Goal: Check status: Check status

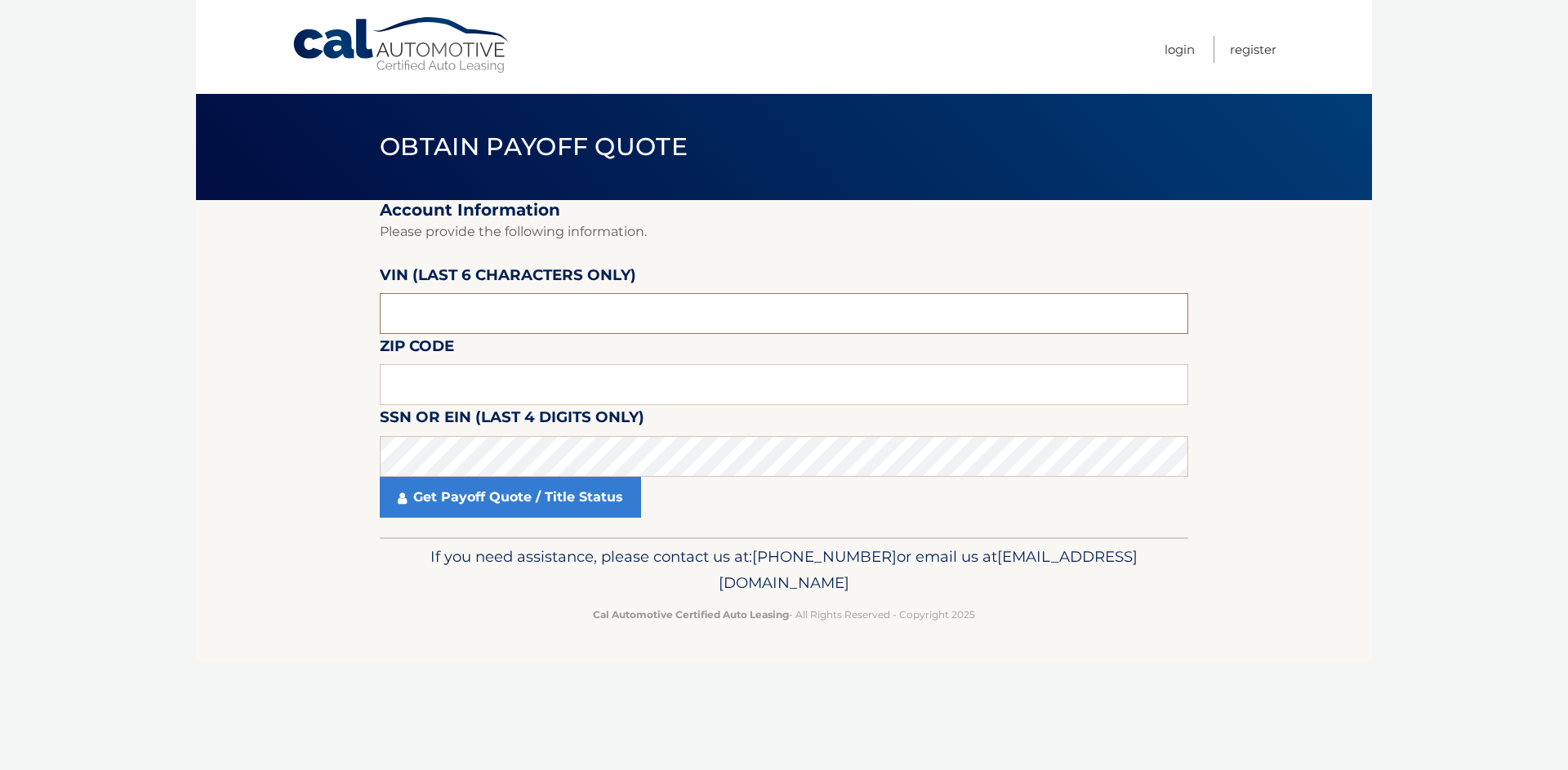
click at [454, 314] on input "text" at bounding box center [784, 313] width 808 height 41
type input "495691"
click at [486, 379] on input "text" at bounding box center [784, 385] width 808 height 41
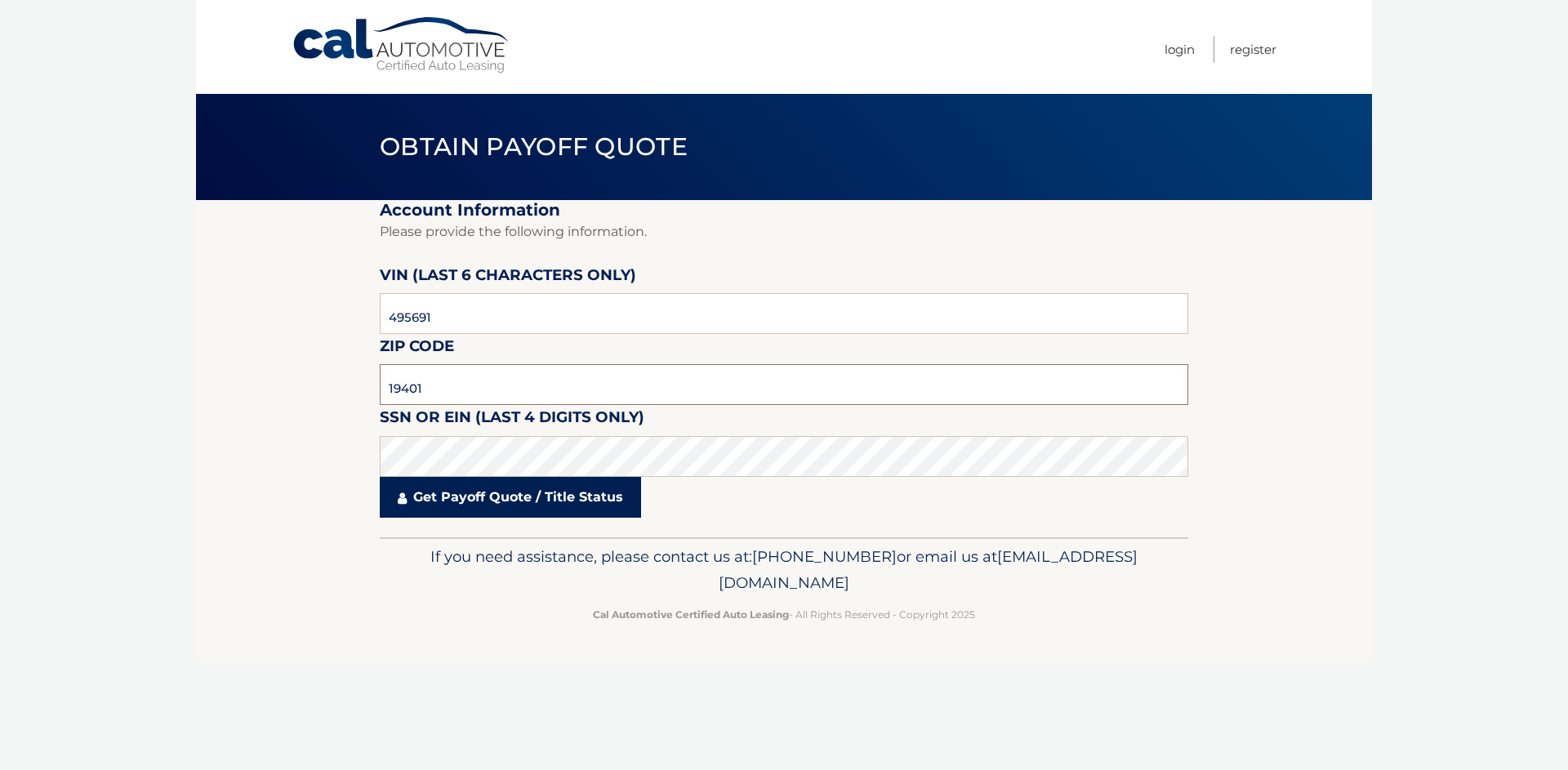
type input "19401"
click at [493, 498] on link "Get Payoff Quote / Title Status" at bounding box center [509, 497] width 261 height 41
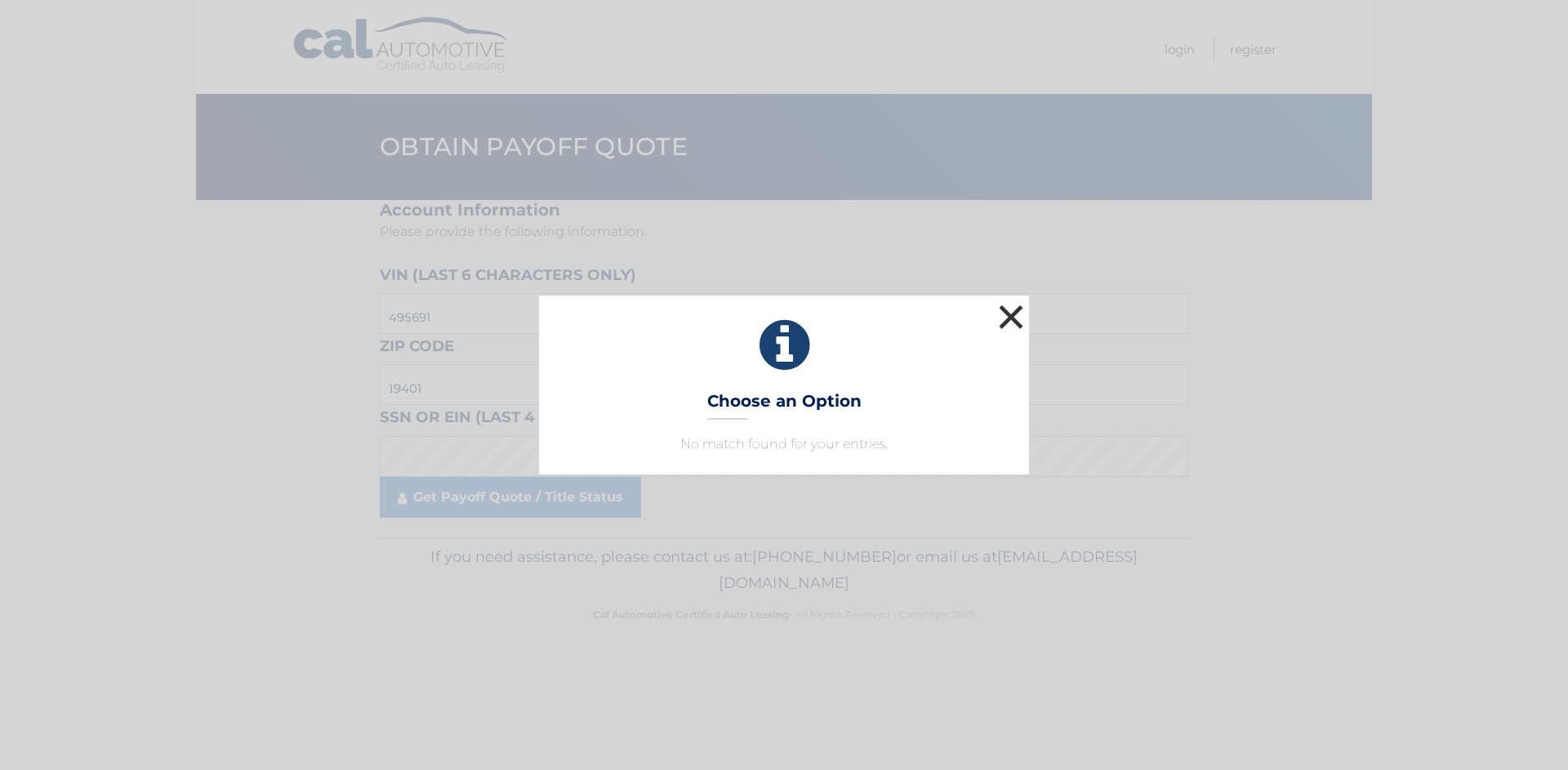
click at [1012, 318] on button "×" at bounding box center [1011, 316] width 33 height 33
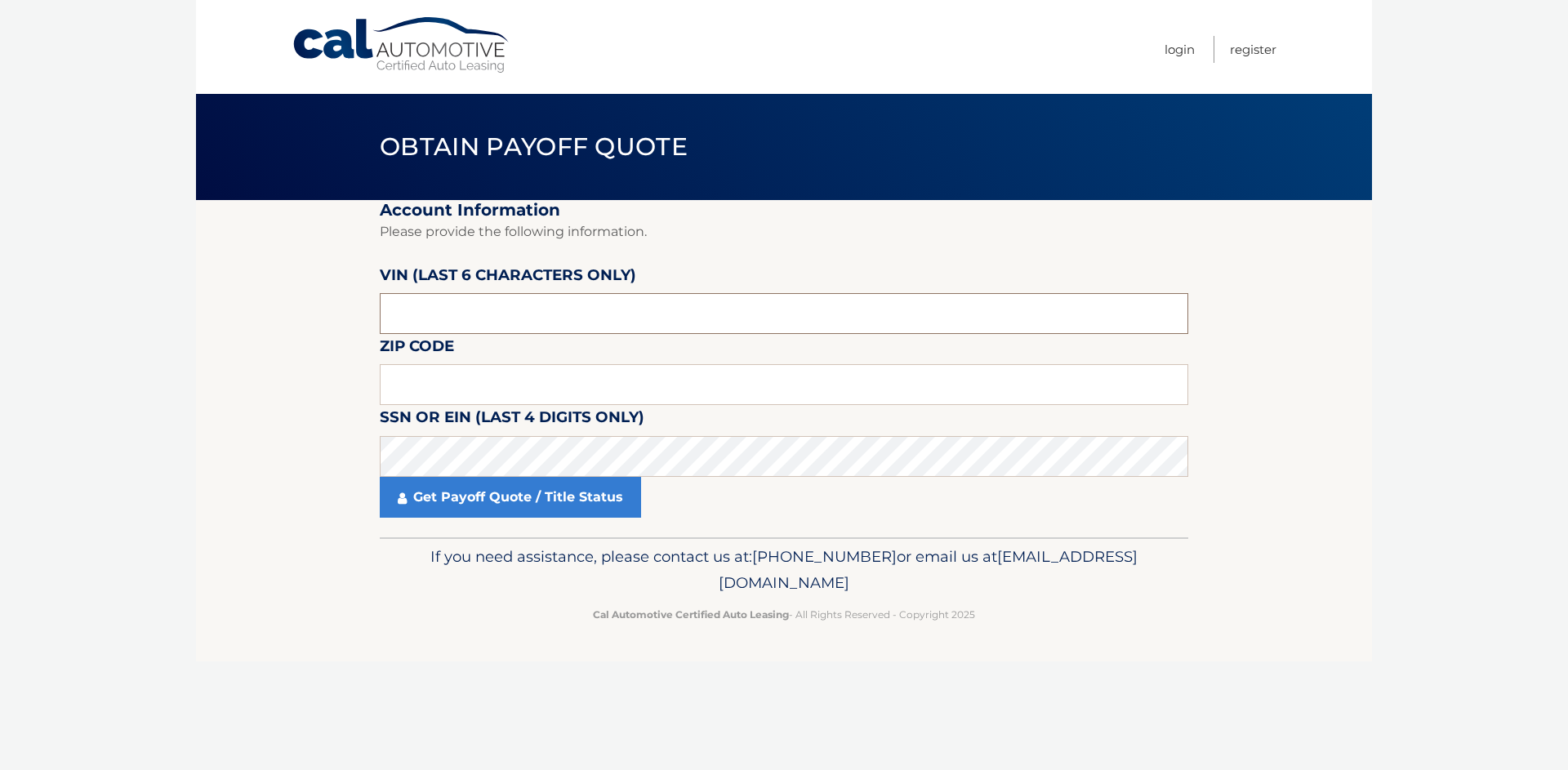
click at [601, 304] on input "text" at bounding box center [784, 313] width 808 height 41
type input "495691"
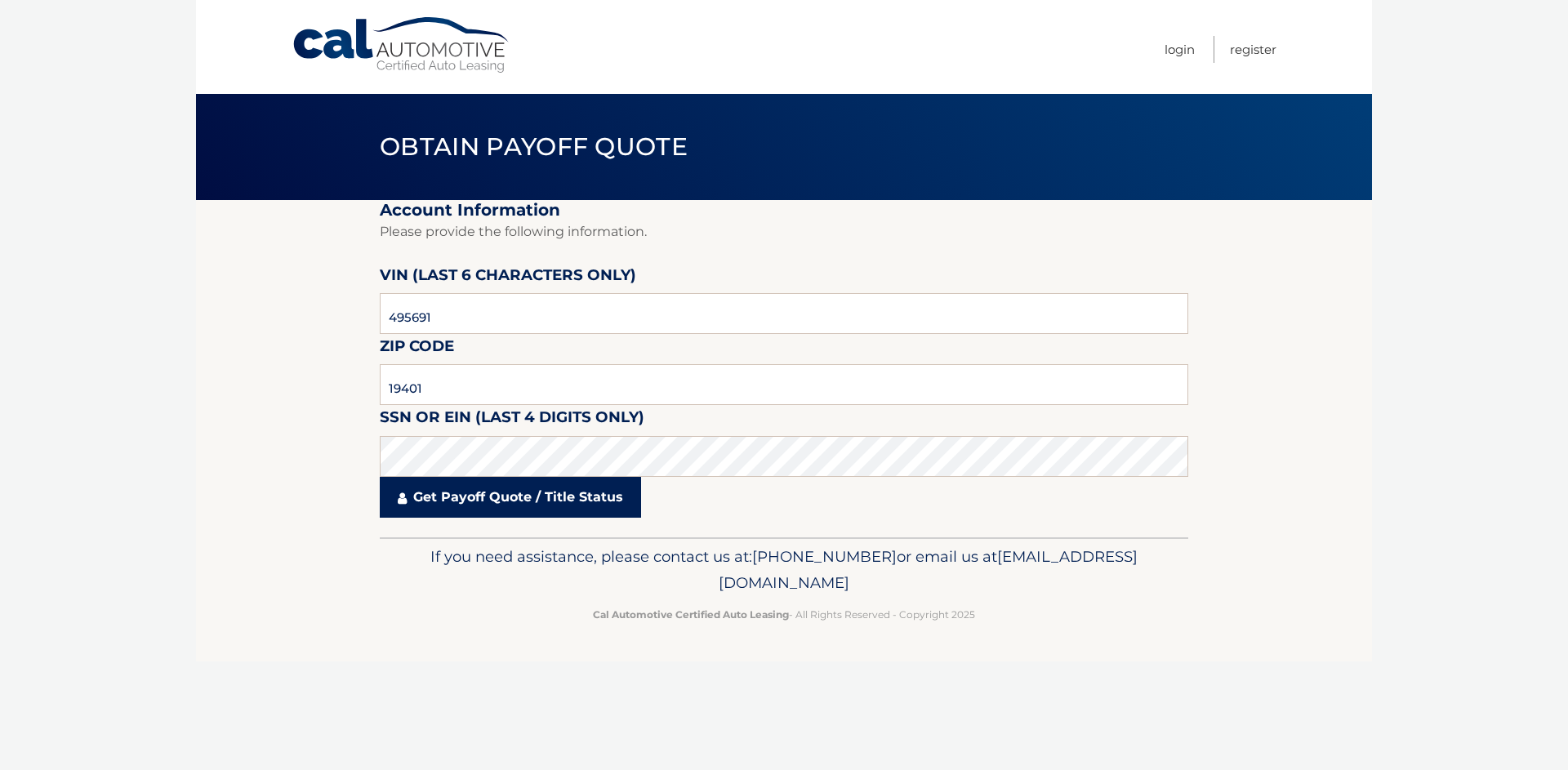
click at [496, 495] on link "Get Payoff Quote / Title Status" at bounding box center [509, 497] width 261 height 41
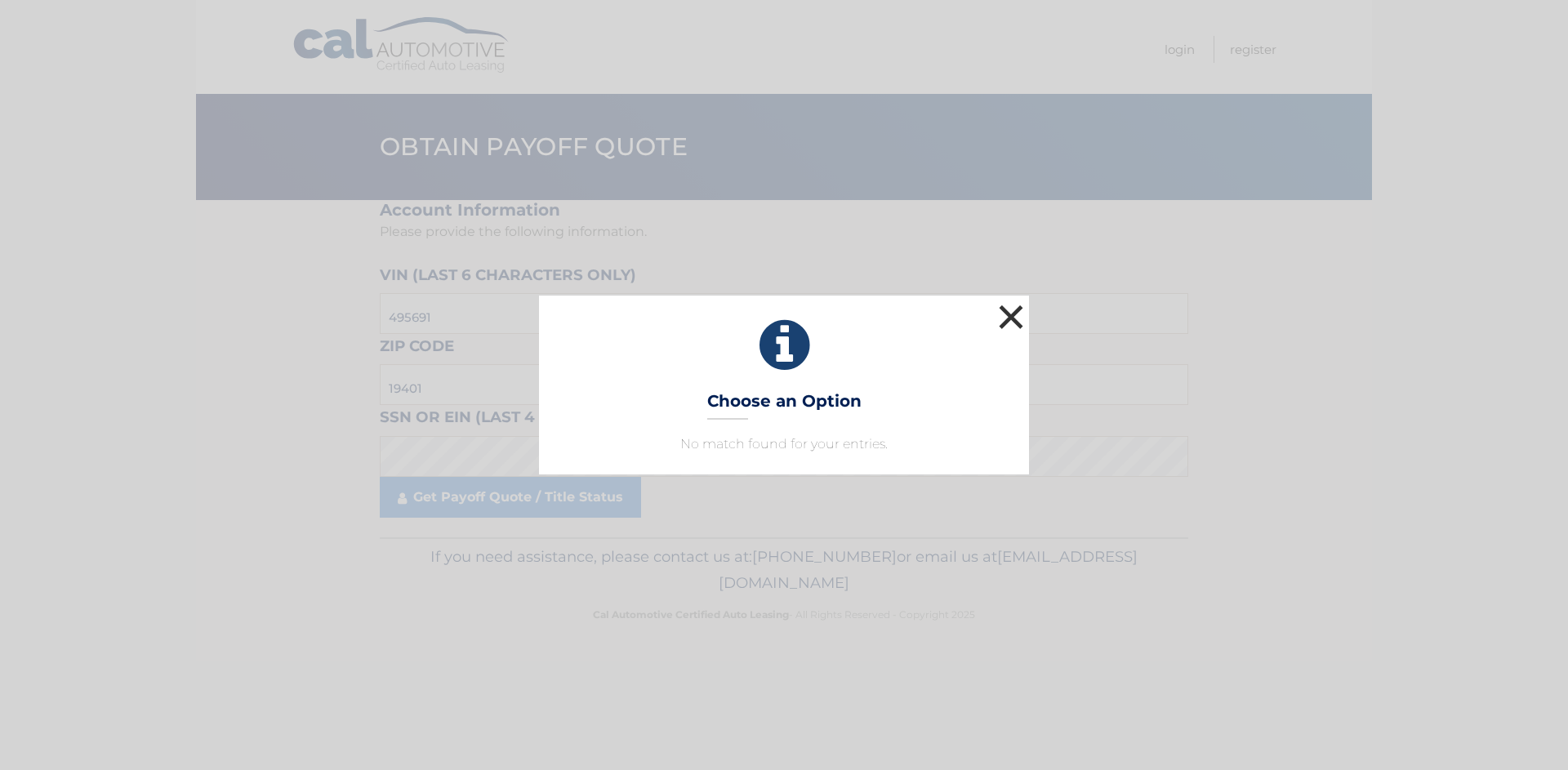
click at [1013, 314] on button "×" at bounding box center [1011, 316] width 33 height 33
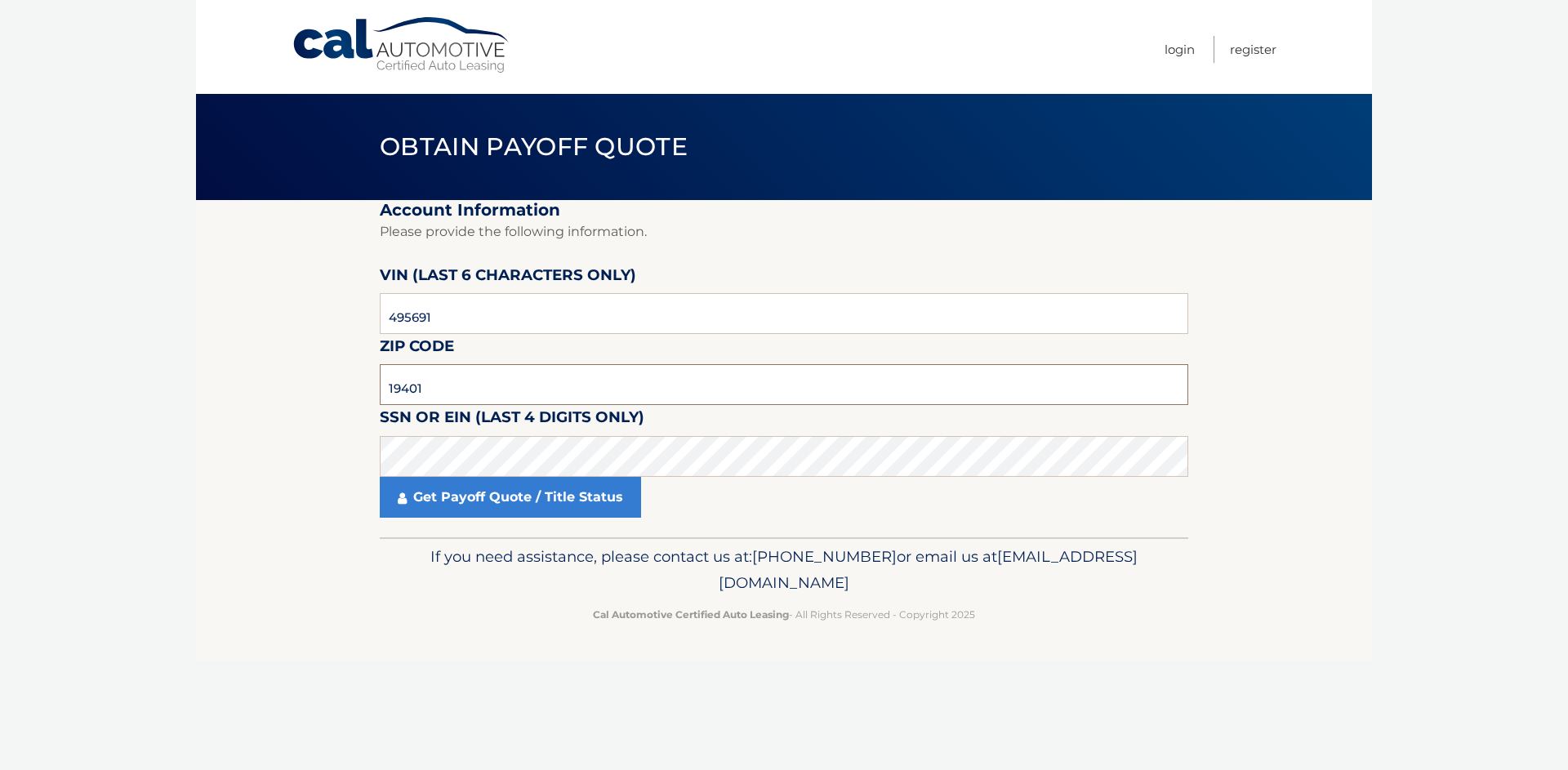
click at [425, 388] on input "19401" at bounding box center [784, 385] width 808 height 41
type input "19154"
click at [470, 496] on link "Get Payoff Quote / Title Status" at bounding box center [509, 497] width 261 height 41
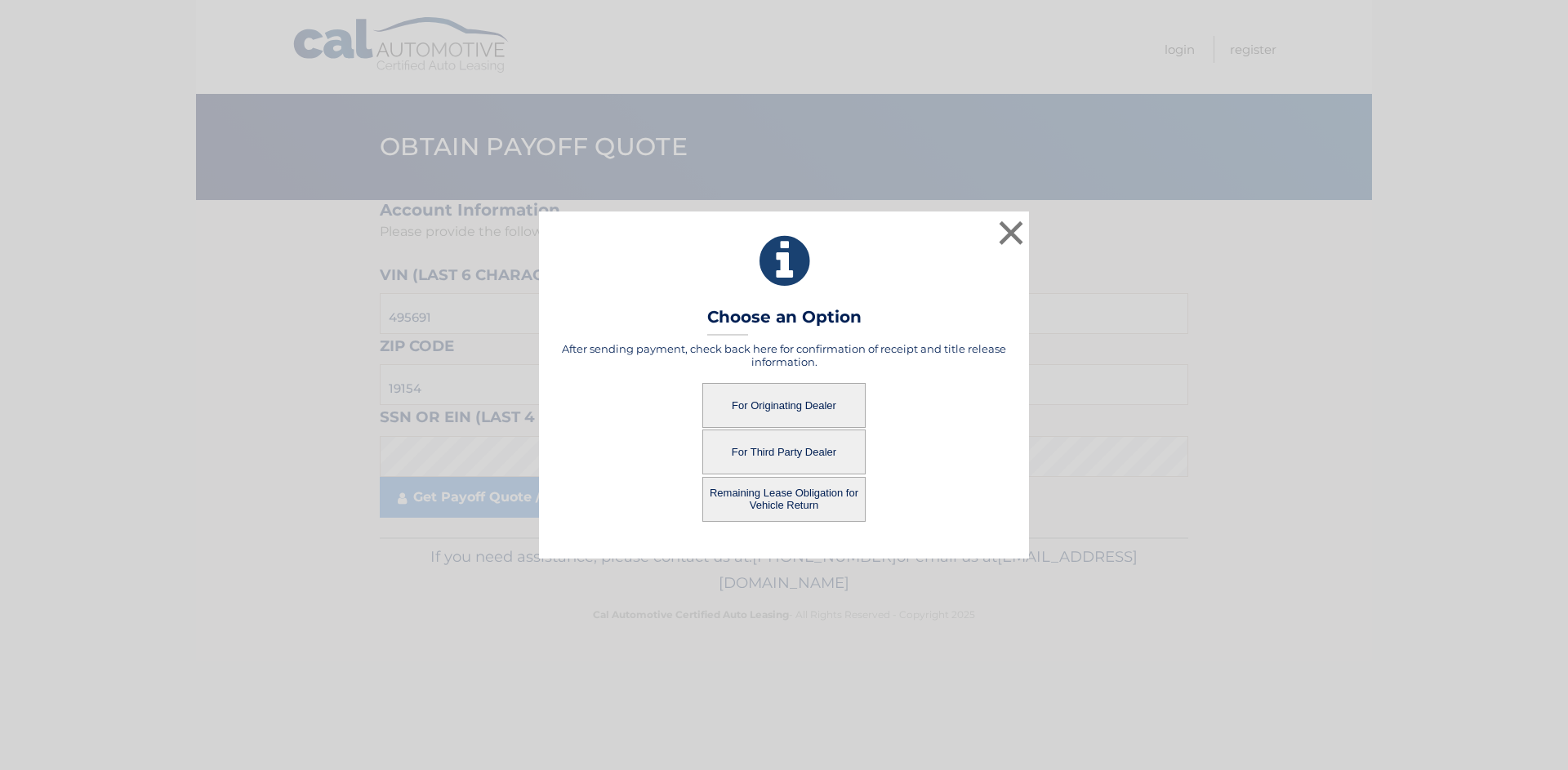
click at [821, 453] on button "For Third Party Dealer" at bounding box center [784, 452] width 164 height 45
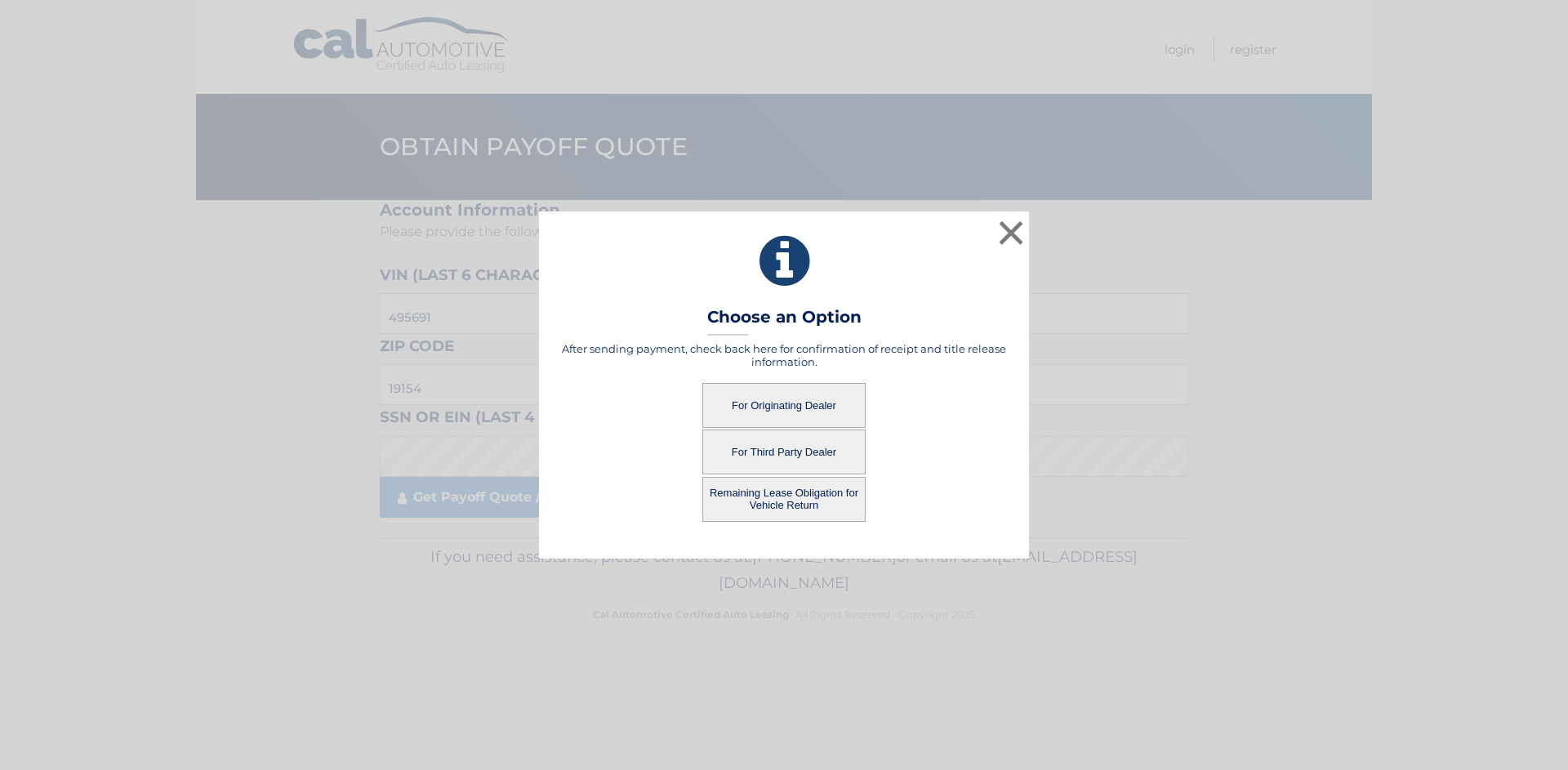
click at [821, 452] on button "For Third Party Dealer" at bounding box center [784, 452] width 164 height 45
click at [805, 446] on button "For Third Party Dealer" at bounding box center [784, 452] width 164 height 45
click at [807, 447] on button "For Third Party Dealer" at bounding box center [784, 452] width 164 height 45
click at [808, 451] on button "For Third Party Dealer" at bounding box center [784, 452] width 164 height 45
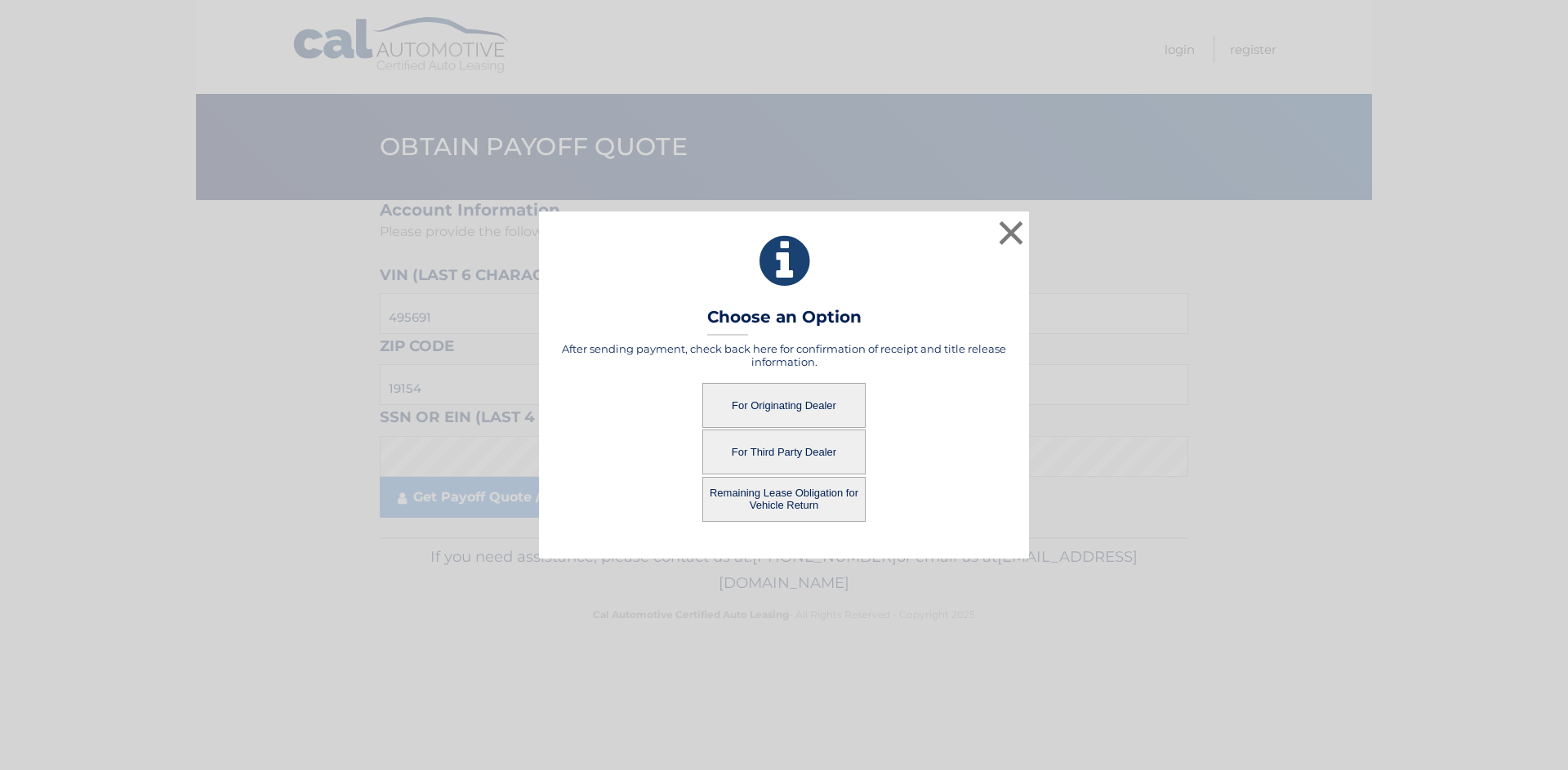
click at [808, 450] on button "For Third Party Dealer" at bounding box center [784, 452] width 164 height 45
click at [811, 453] on button "For Third Party Dealer" at bounding box center [784, 452] width 164 height 45
click at [808, 449] on button "For Third Party Dealer" at bounding box center [784, 452] width 164 height 45
click at [810, 453] on button "For Third Party Dealer" at bounding box center [784, 452] width 164 height 45
click at [811, 454] on button "For Third Party Dealer" at bounding box center [784, 452] width 164 height 45
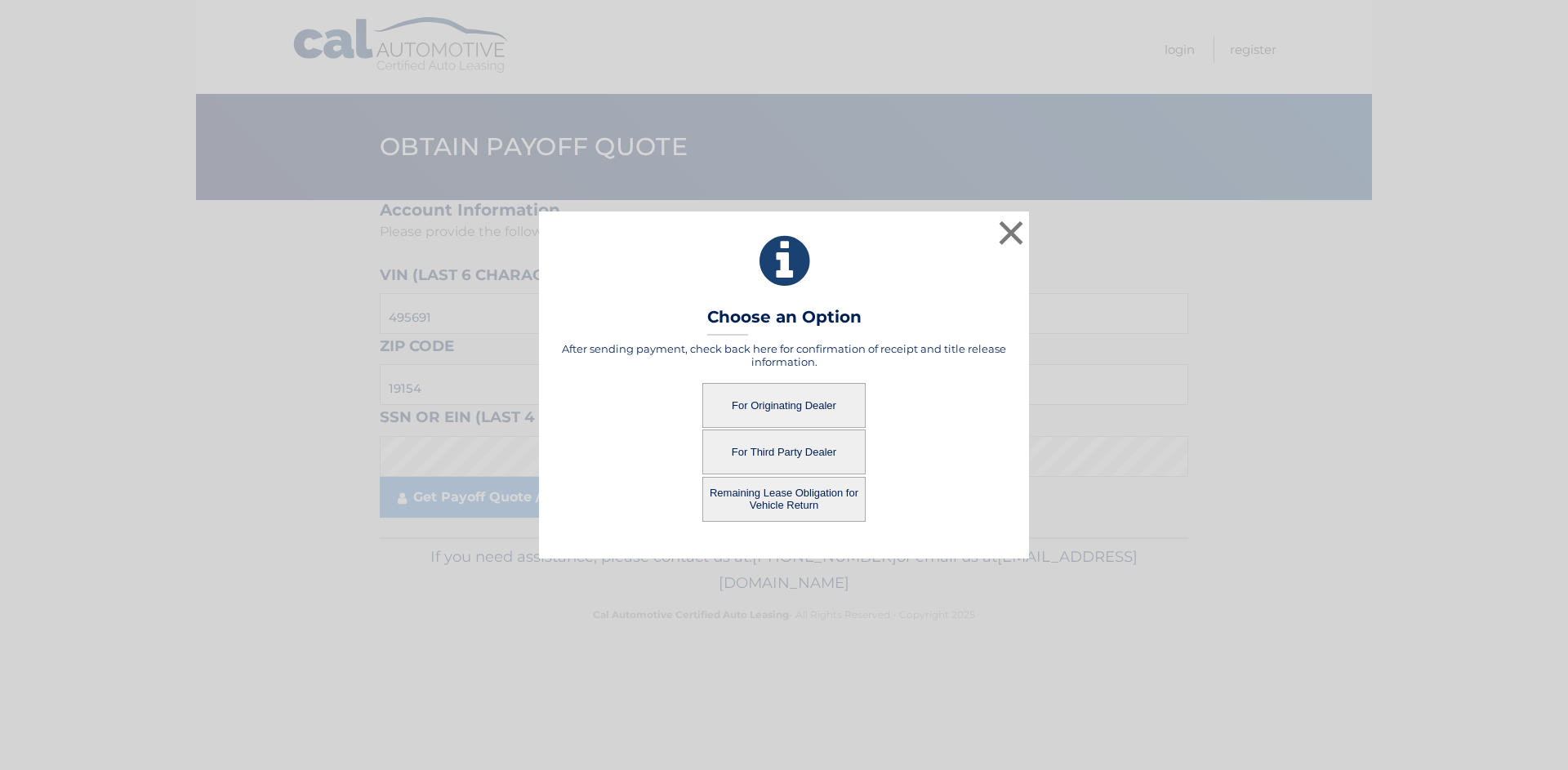
click at [810, 454] on button "For Third Party Dealer" at bounding box center [784, 452] width 164 height 45
click at [798, 442] on button "For Third Party Dealer" at bounding box center [784, 452] width 164 height 45
click at [799, 438] on button "For Third Party Dealer" at bounding box center [784, 452] width 164 height 45
click at [799, 440] on button "For Third Party Dealer" at bounding box center [784, 452] width 164 height 45
click at [795, 443] on button "For Third Party Dealer" at bounding box center [784, 452] width 164 height 45
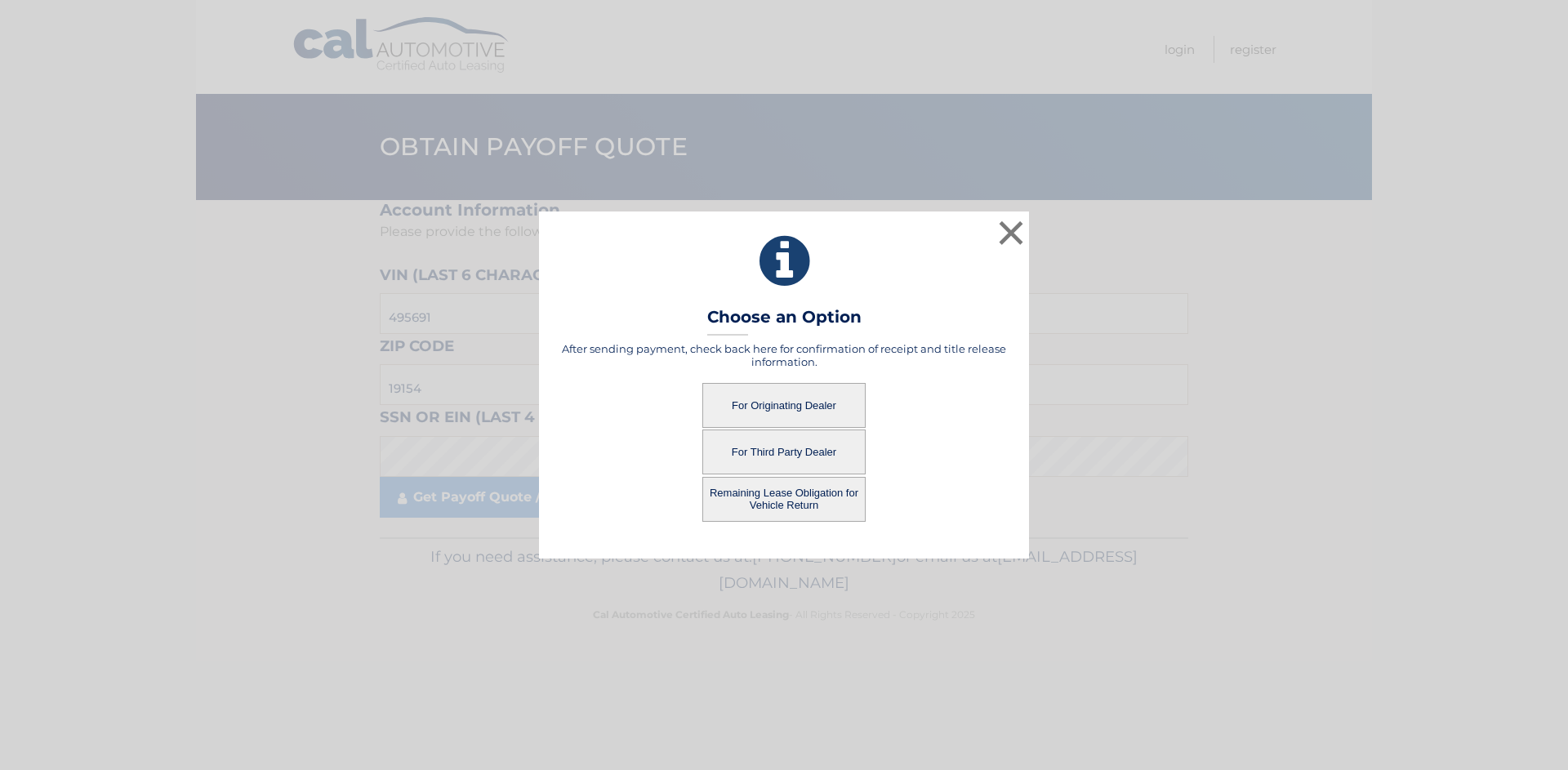
click at [793, 439] on button "For Third Party Dealer" at bounding box center [784, 452] width 164 height 45
